Goal: Complete application form: Complete application form

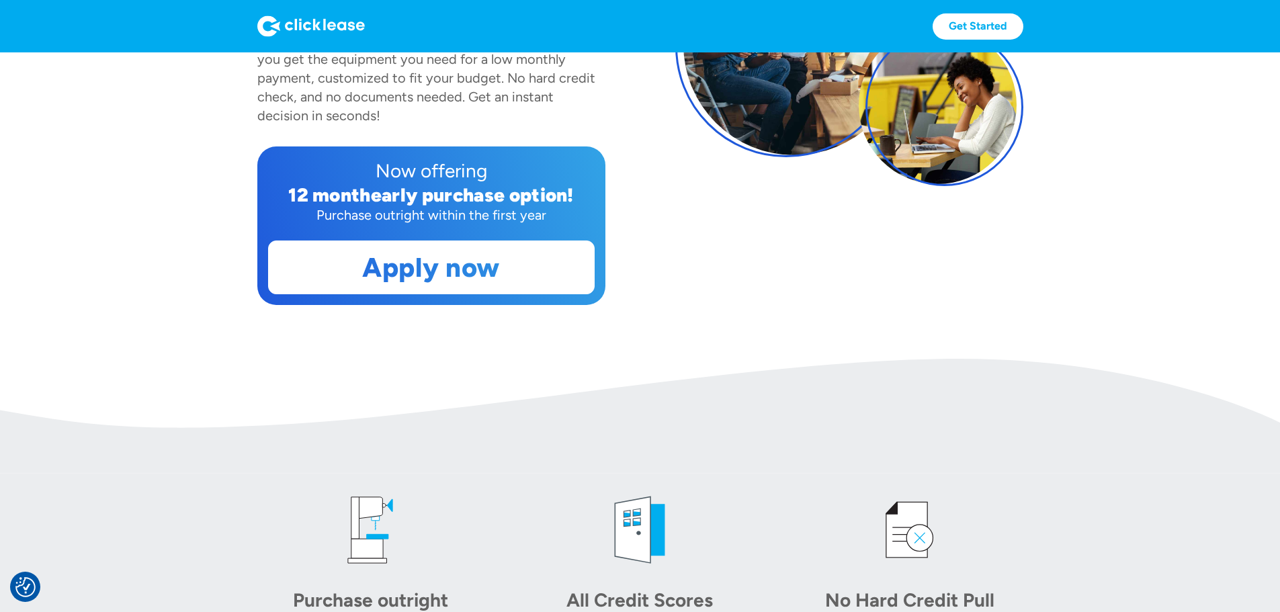
scroll to position [269, 0]
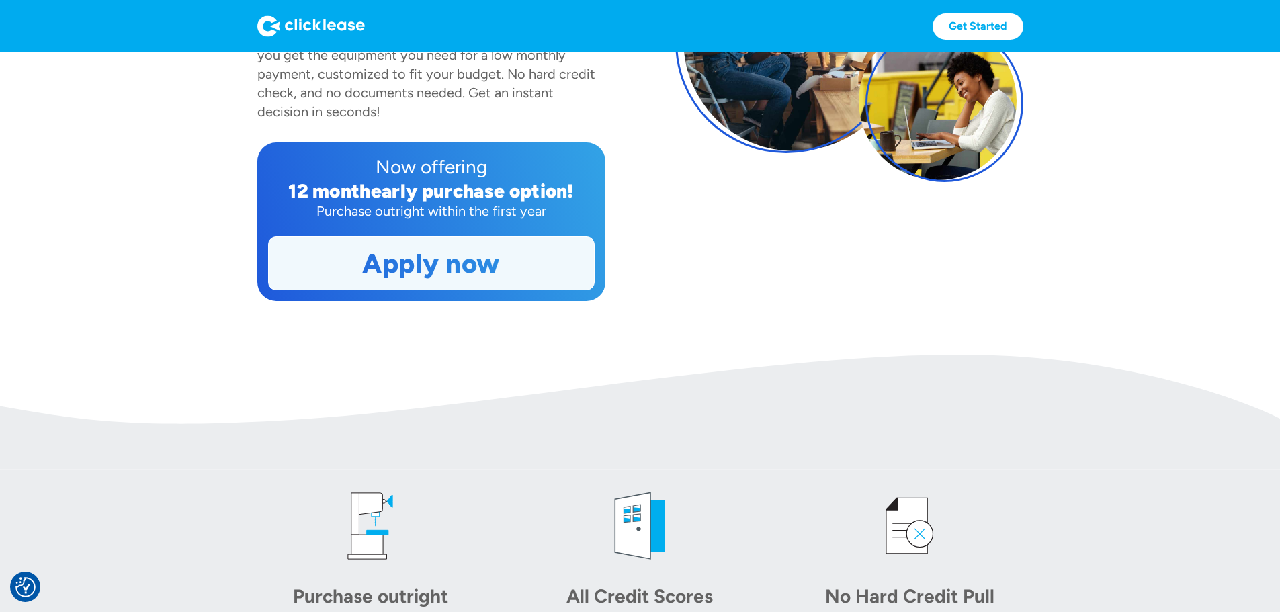
click at [441, 290] on link "Apply now" at bounding box center [431, 263] width 325 height 52
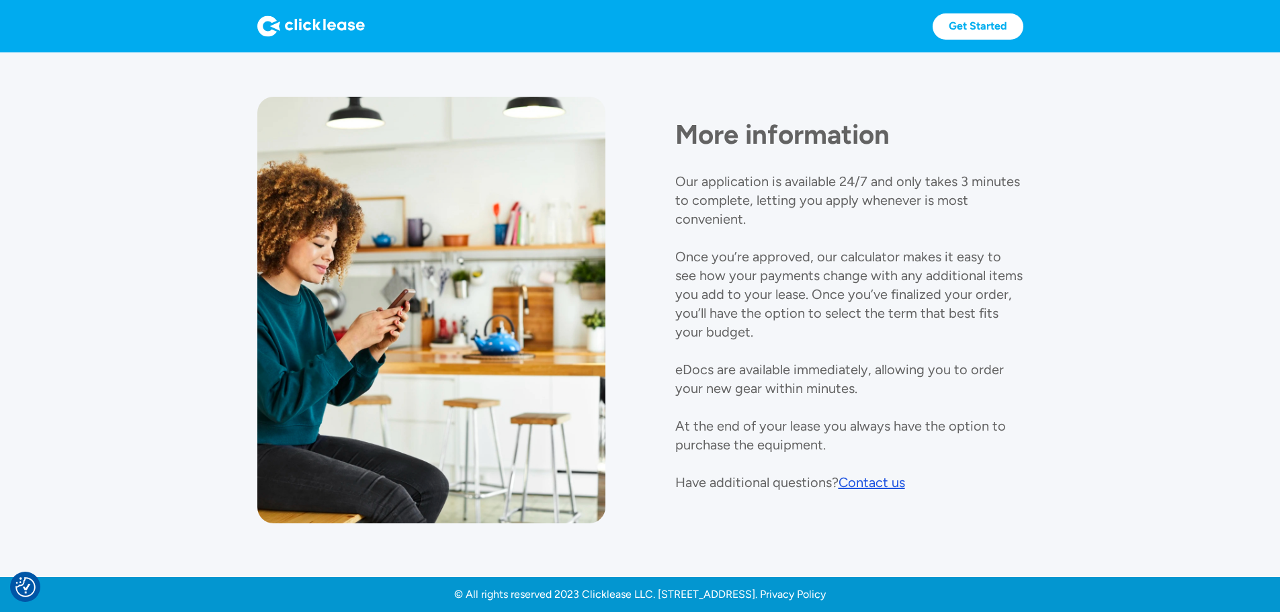
scroll to position [1550, 0]
